Goal: Information Seeking & Learning: Check status

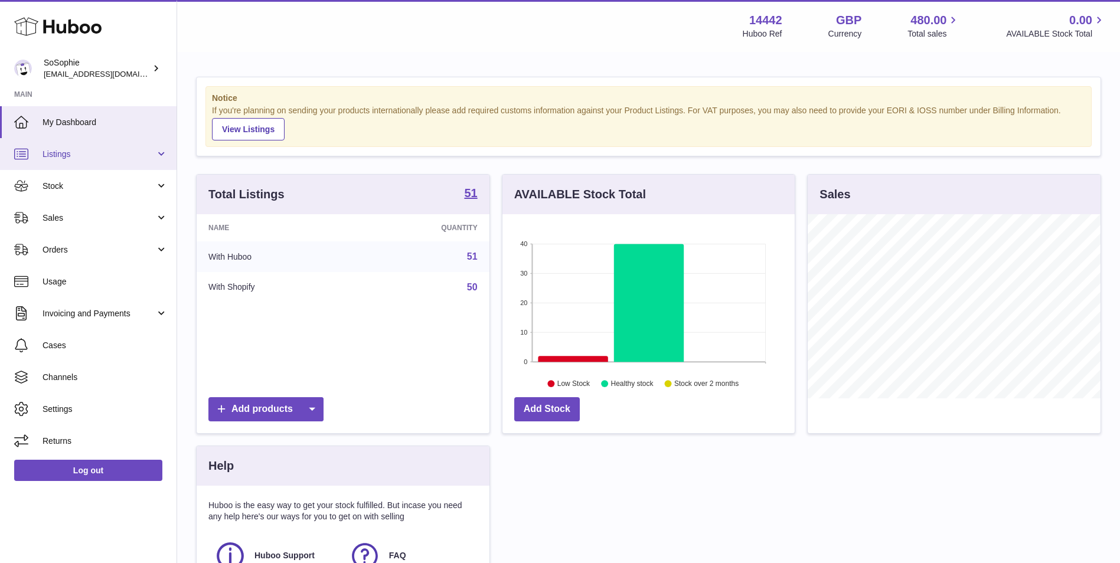
scroll to position [184, 292]
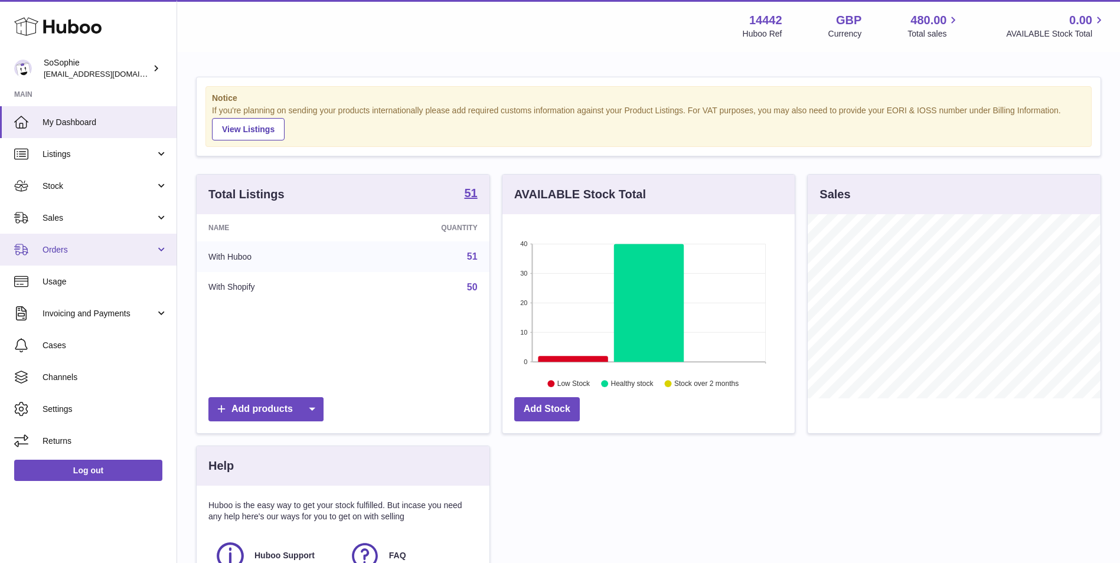
click at [89, 241] on link "Orders" at bounding box center [88, 250] width 177 height 32
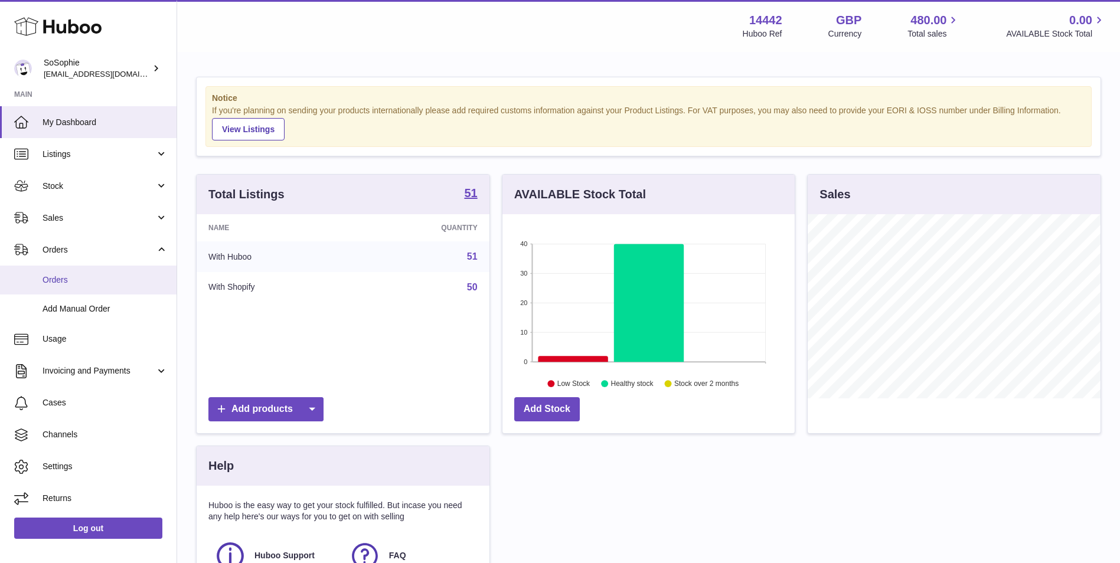
click at [103, 277] on span "Orders" at bounding box center [105, 280] width 125 height 11
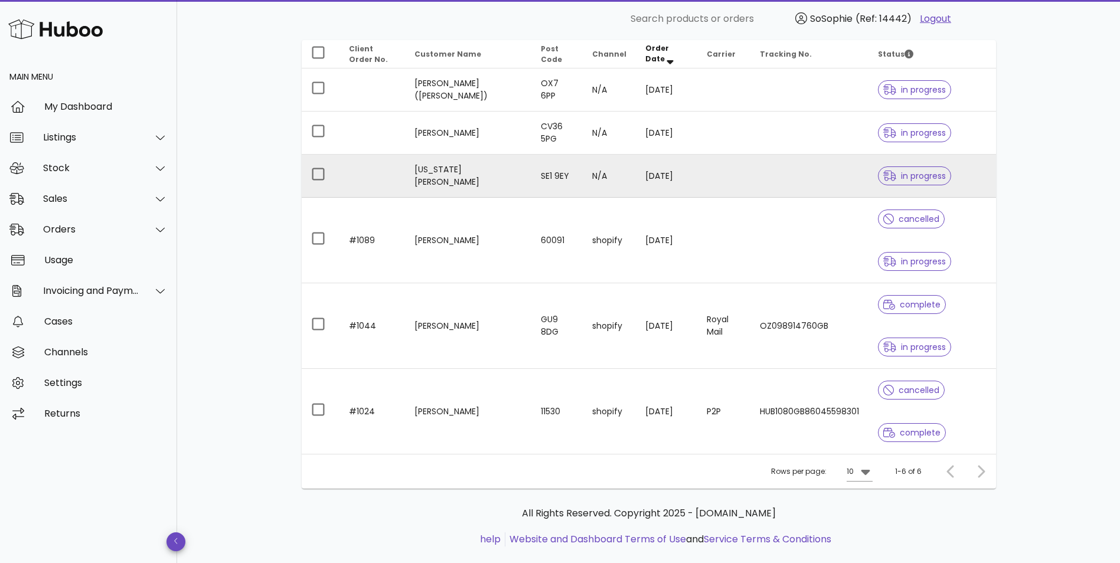
scroll to position [169, 0]
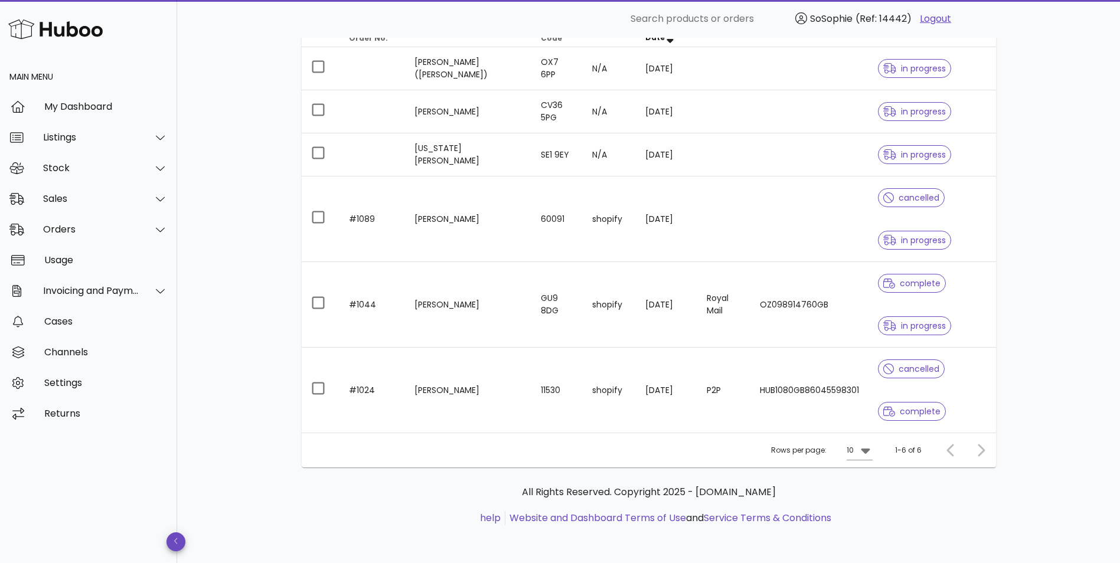
click at [989, 453] on div at bounding box center [978, 450] width 25 height 21
click at [862, 450] on icon at bounding box center [865, 451] width 9 height 5
click at [871, 530] on div "50" at bounding box center [862, 516] width 31 height 28
click at [70, 204] on div "Sales" at bounding box center [91, 198] width 96 height 11
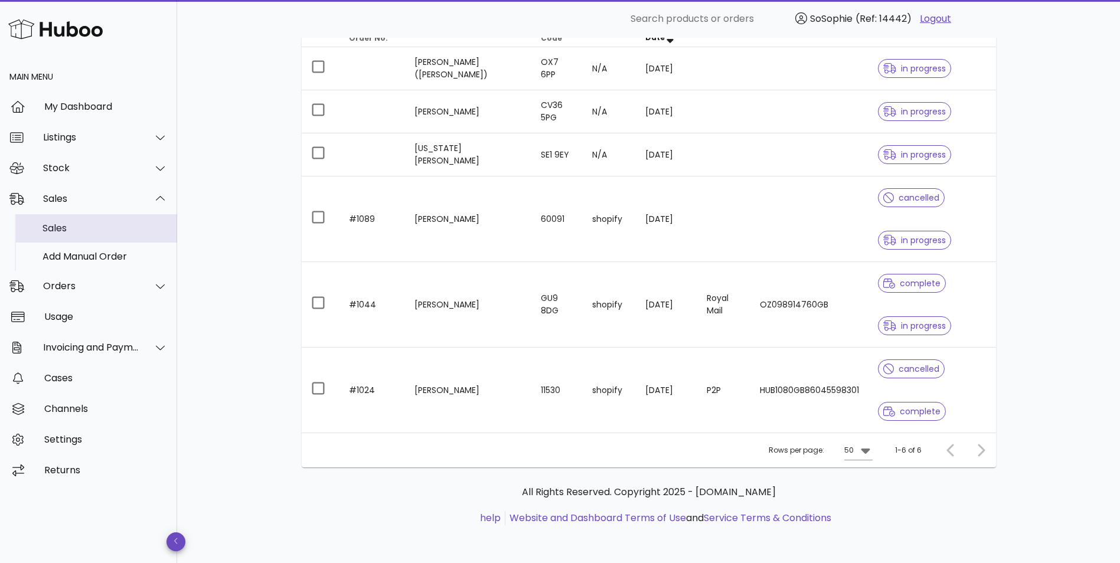
click at [81, 236] on div "Sales" at bounding box center [105, 228] width 125 height 25
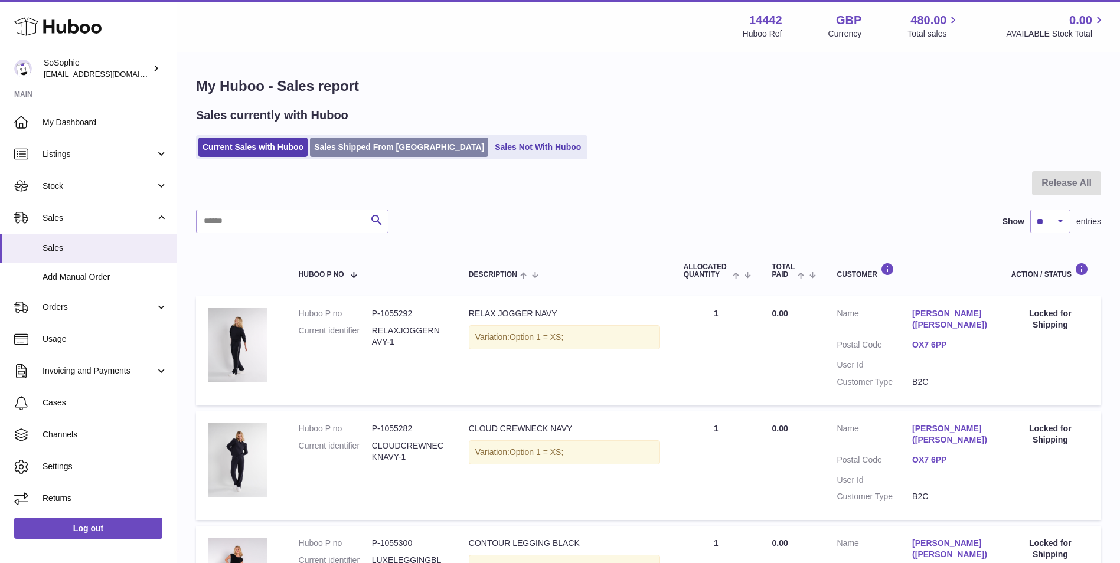
click at [385, 148] on link "Sales Shipped From [GEOGRAPHIC_DATA]" at bounding box center [399, 147] width 178 height 19
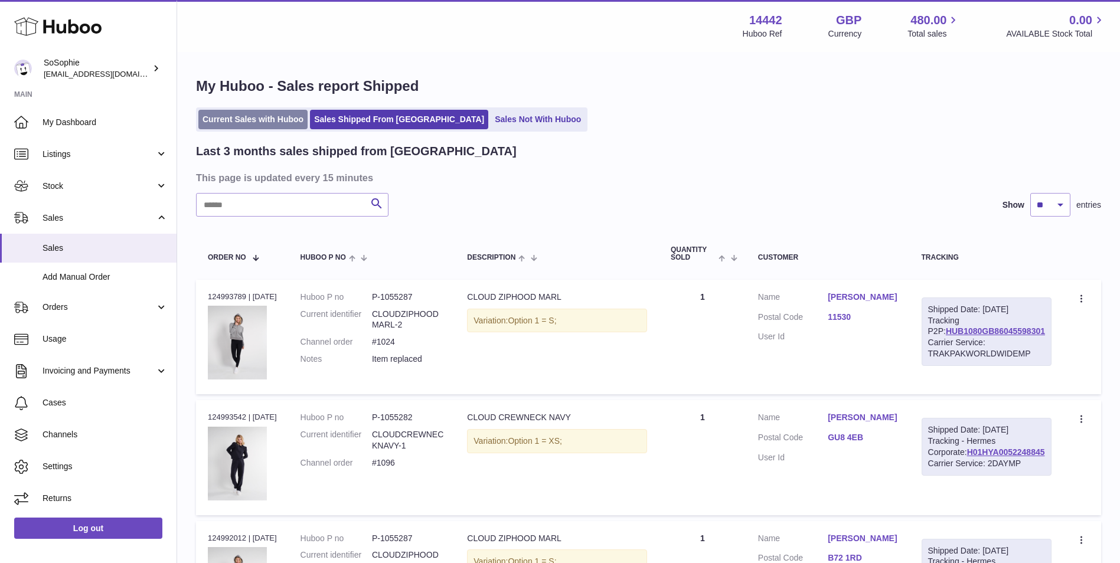
click at [298, 127] on link "Current Sales with Huboo" at bounding box center [252, 119] width 109 height 19
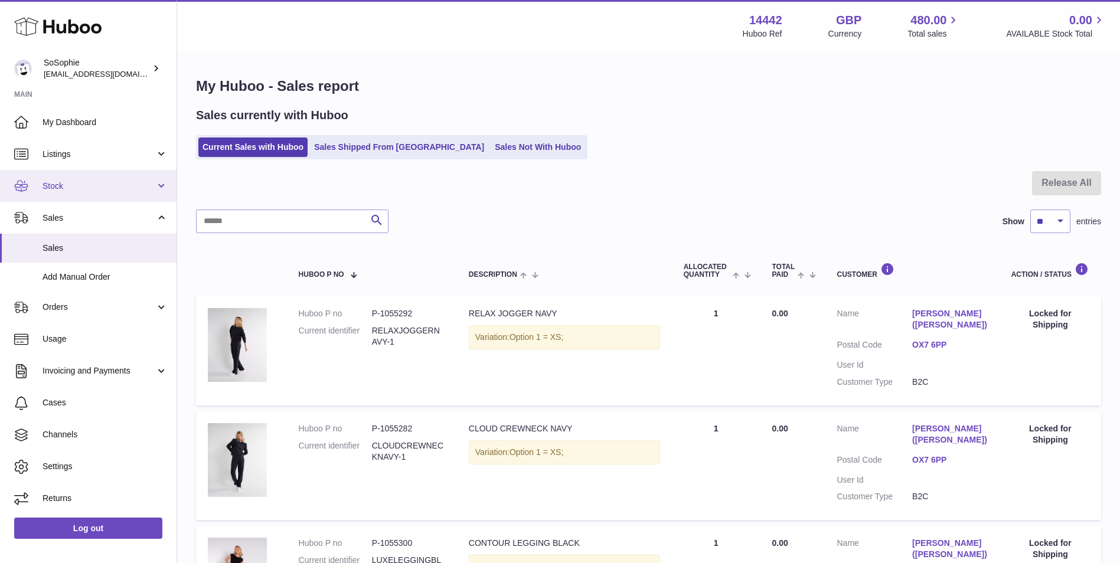
click at [96, 188] on span "Stock" at bounding box center [99, 186] width 113 height 11
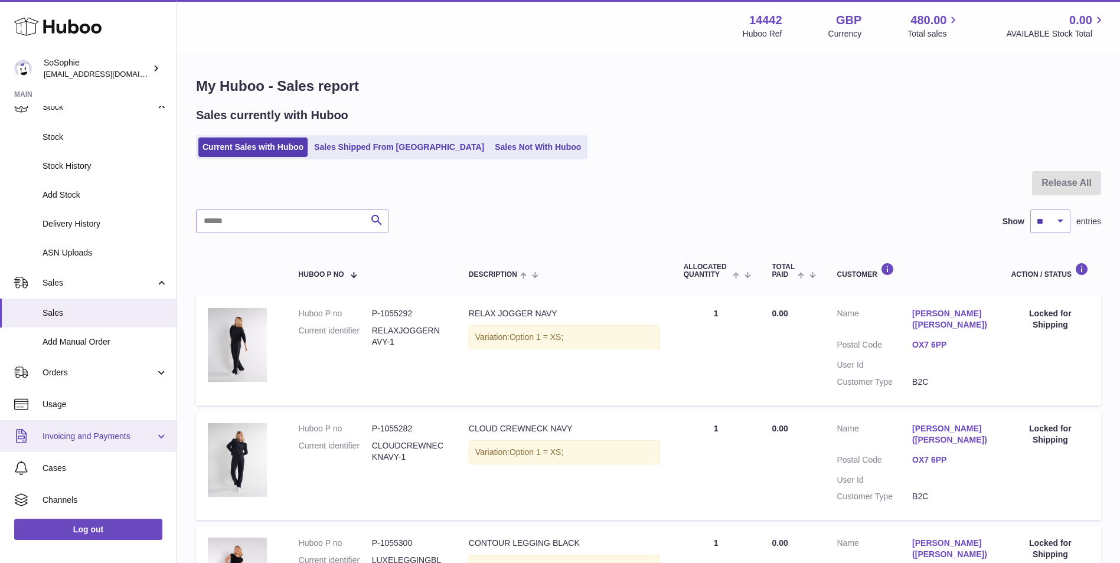
scroll to position [99, 0]
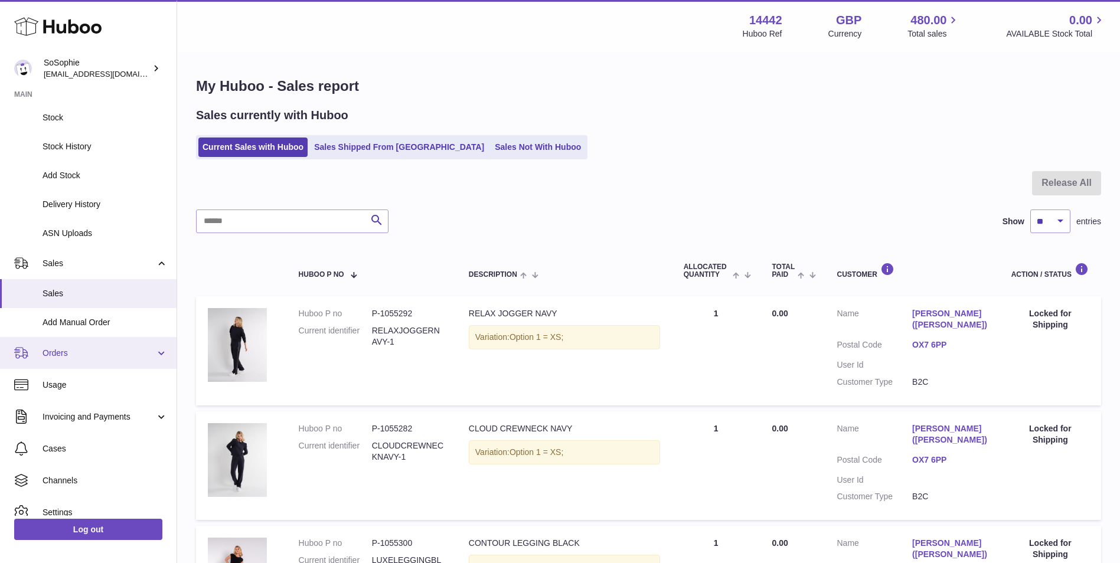
click at [91, 361] on link "Orders" at bounding box center [88, 353] width 177 height 32
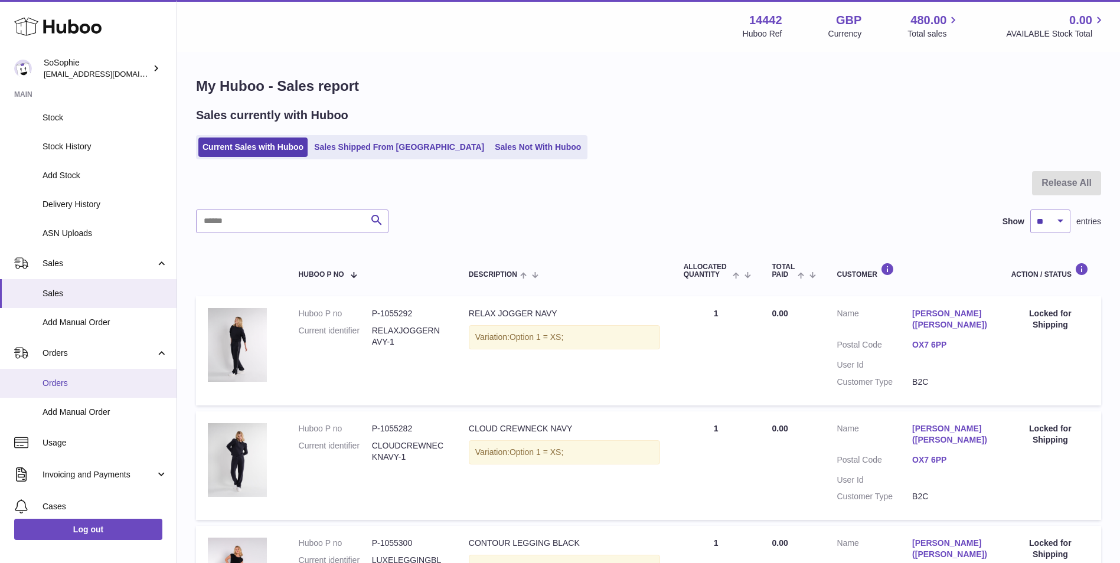
click at [100, 385] on span "Orders" at bounding box center [105, 383] width 125 height 11
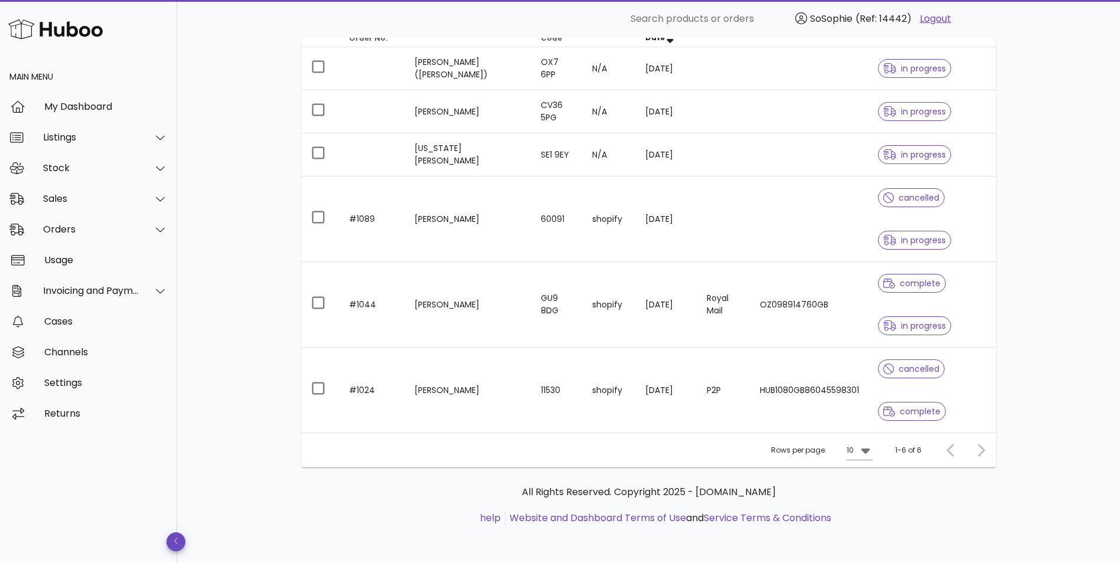
scroll to position [70, 0]
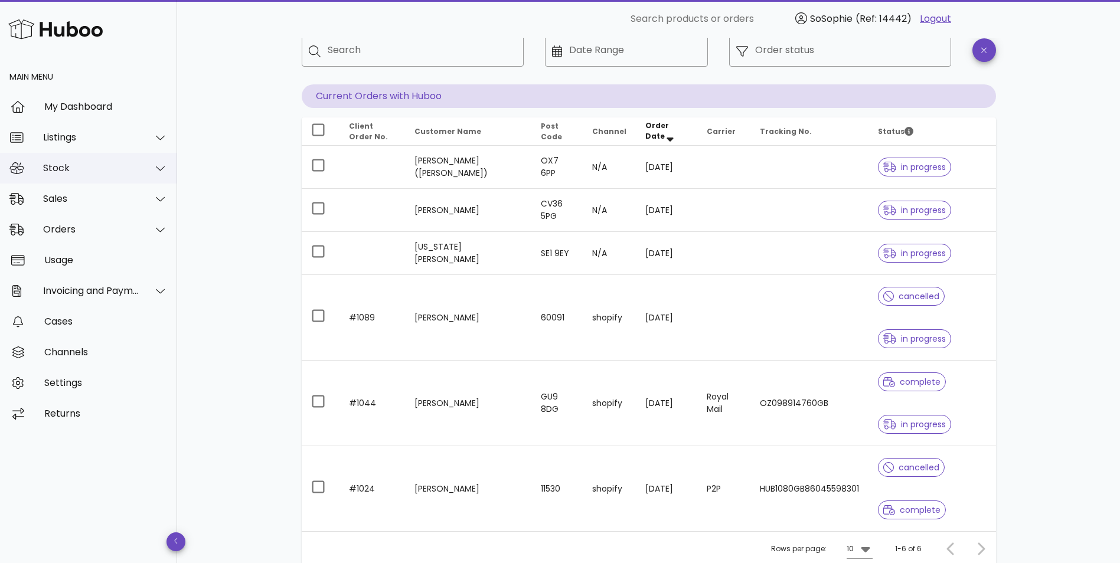
click at [96, 158] on div "Stock" at bounding box center [88, 168] width 177 height 31
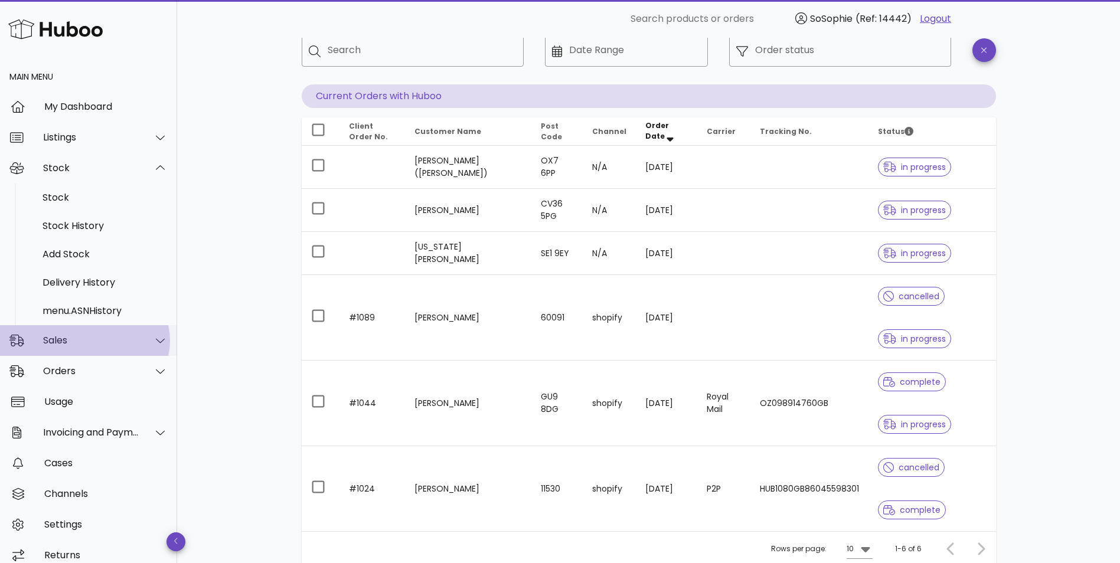
click at [100, 334] on div "Sales" at bounding box center [88, 340] width 177 height 31
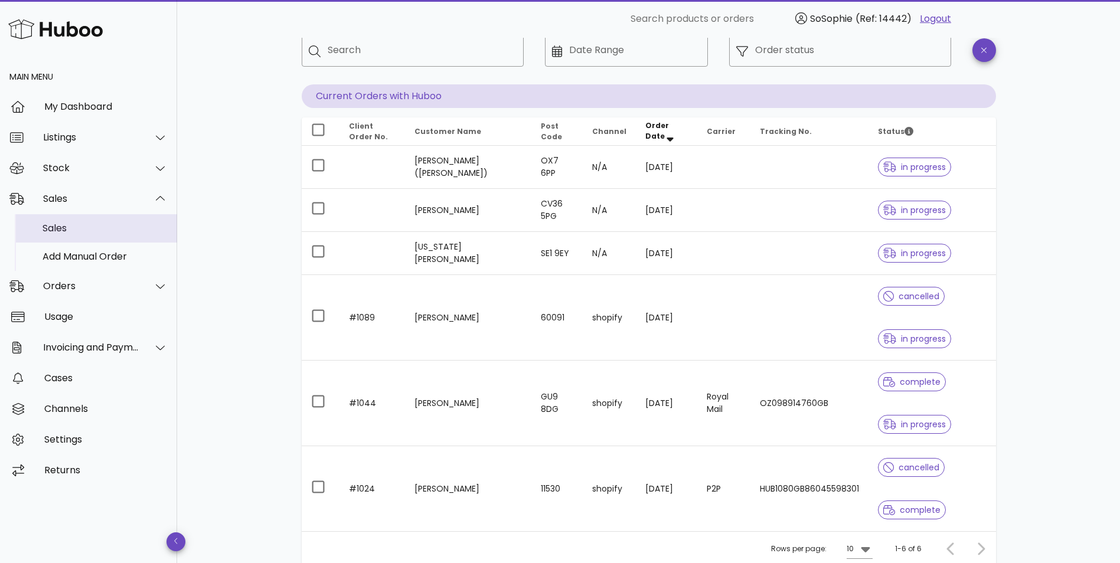
click at [123, 226] on div "Sales" at bounding box center [105, 228] width 125 height 11
